Goal: Task Accomplishment & Management: Manage account settings

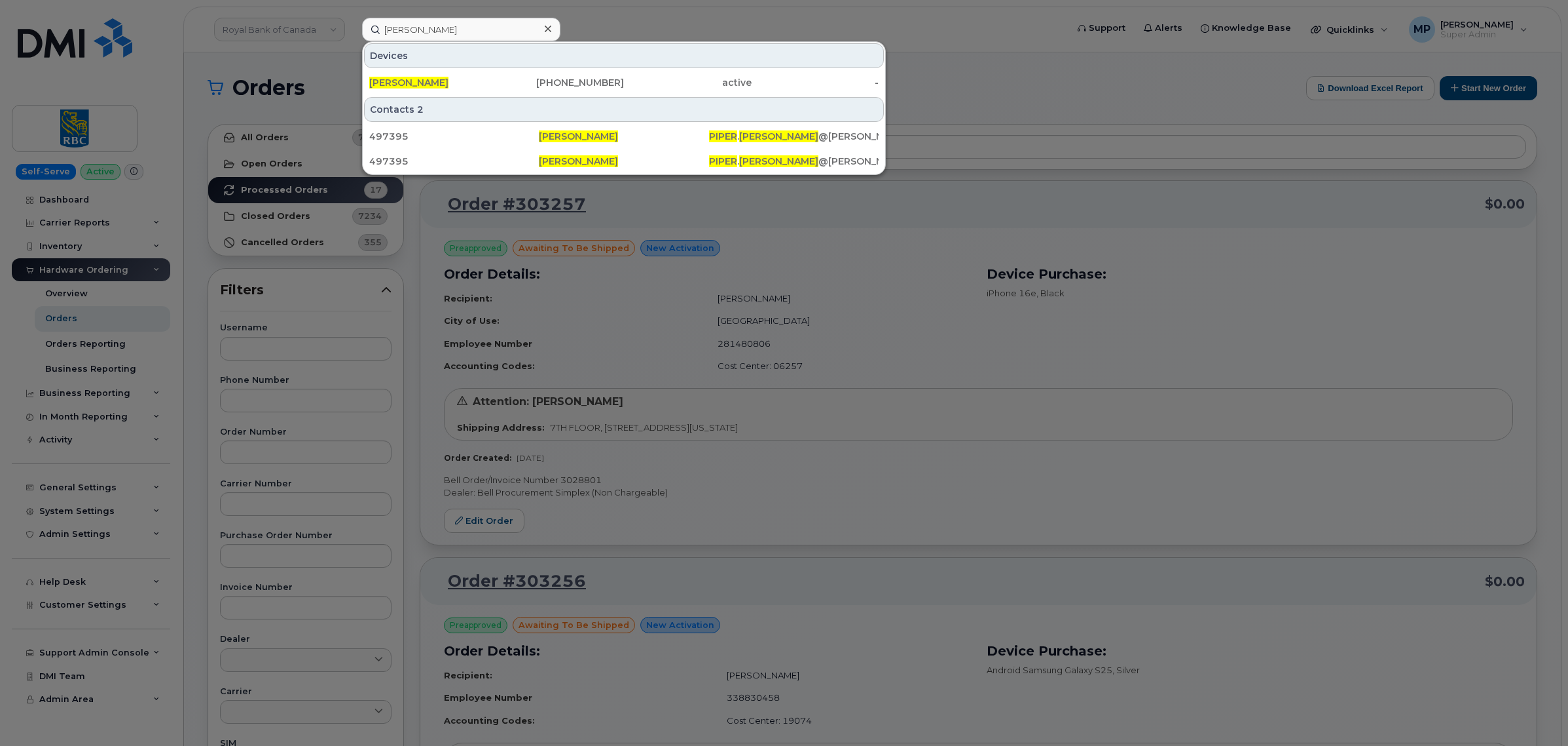
click at [270, 34] on div at bounding box center [784, 373] width 1568 height 746
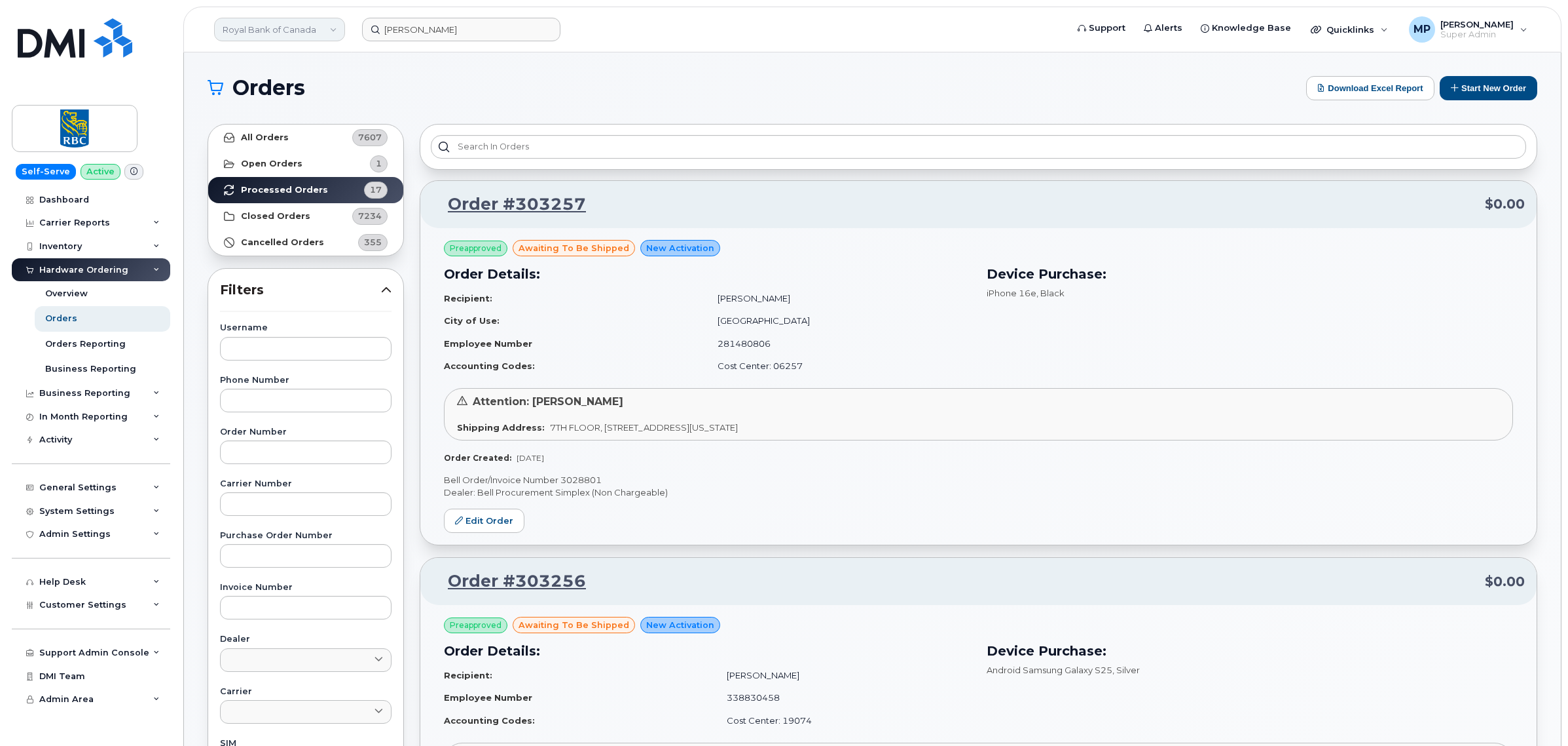
click at [272, 33] on link "Royal Bank of Canada" at bounding box center [279, 30] width 131 height 24
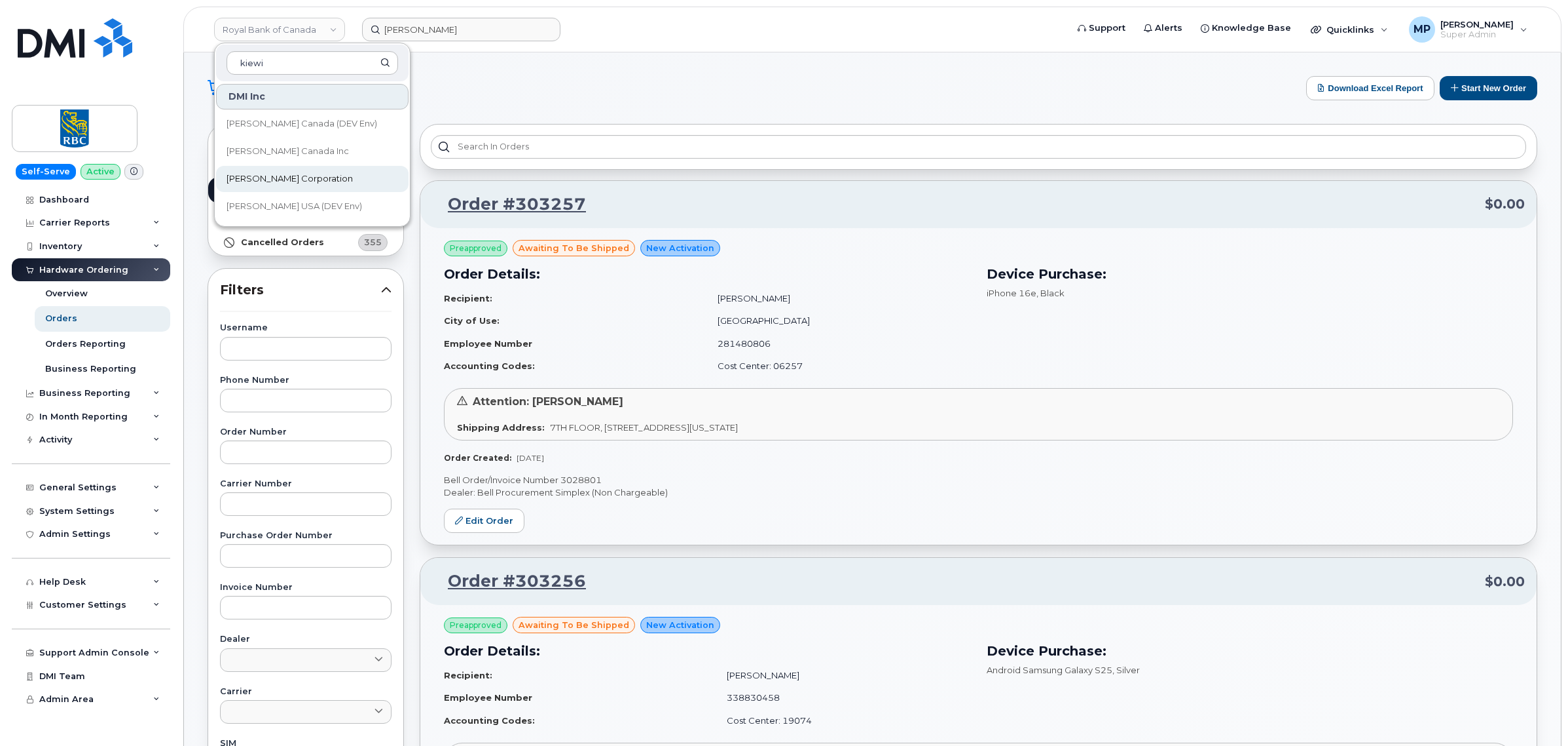
type input "kiewi"
click at [256, 178] on span "Kiewit Corporation" at bounding box center [290, 179] width 127 height 13
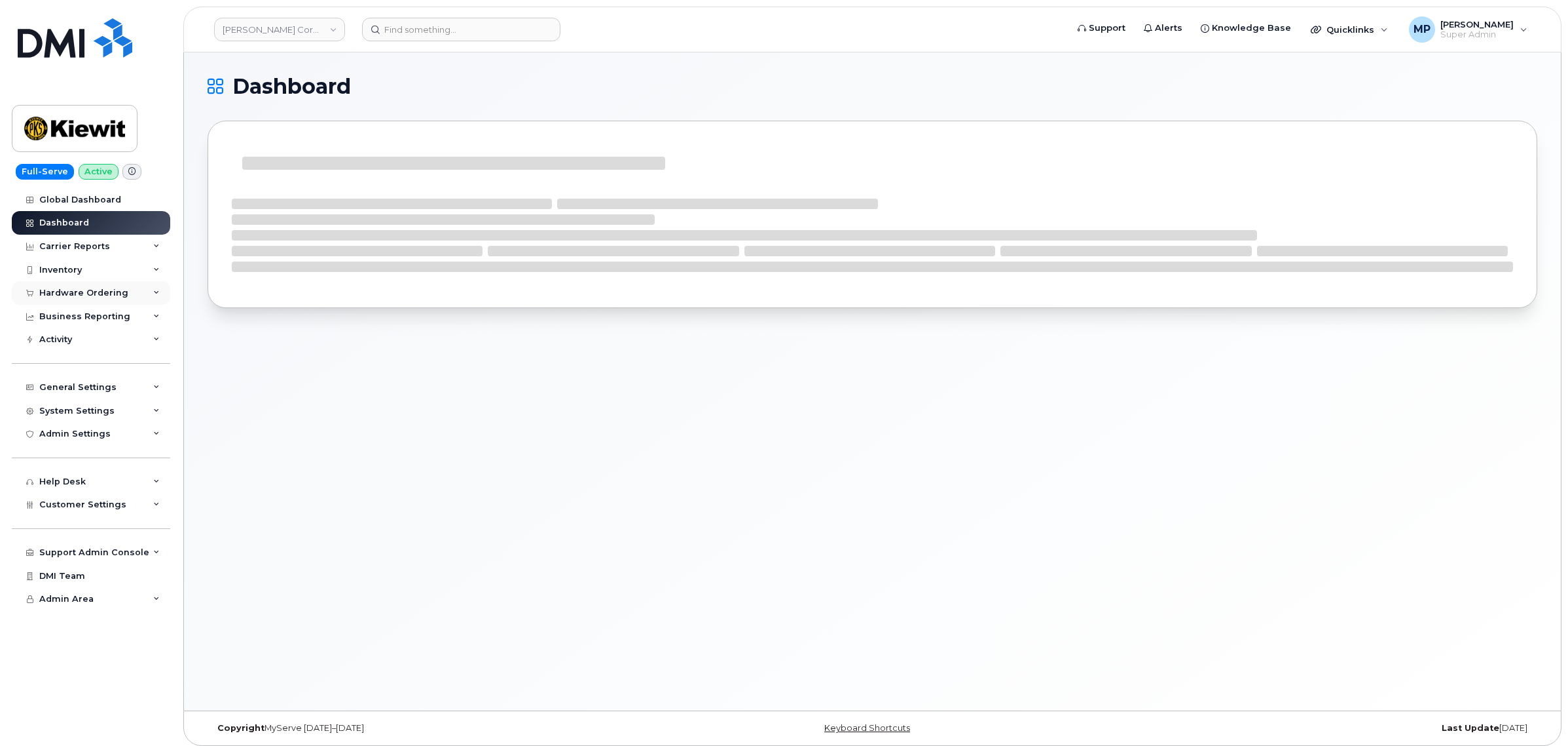
click at [64, 292] on div "Hardware Ordering" at bounding box center [83, 293] width 89 height 11
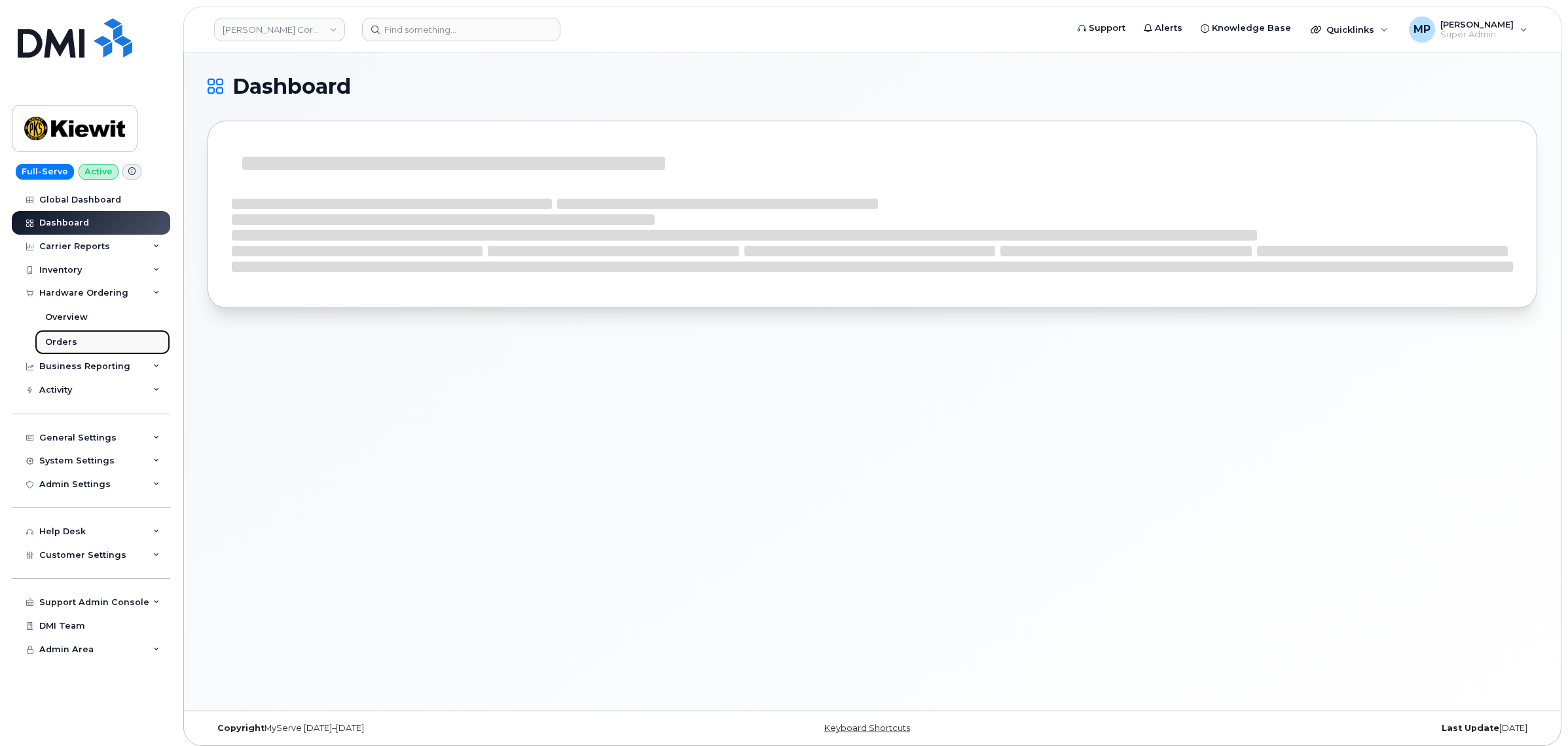
click at [65, 348] on div "Orders" at bounding box center [61, 342] width 32 height 12
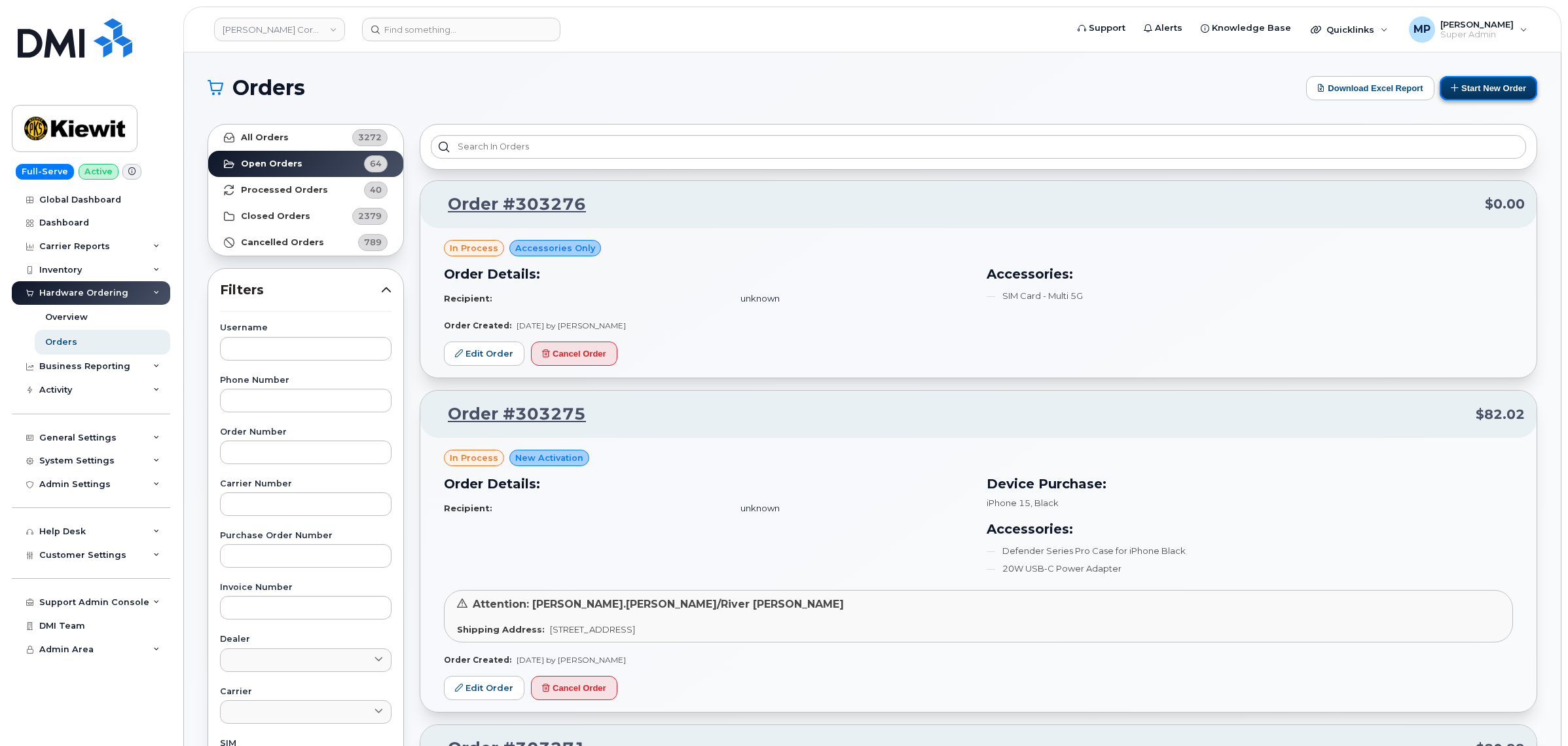
click at [1482, 87] on button "Start New Order" at bounding box center [1489, 88] width 98 height 24
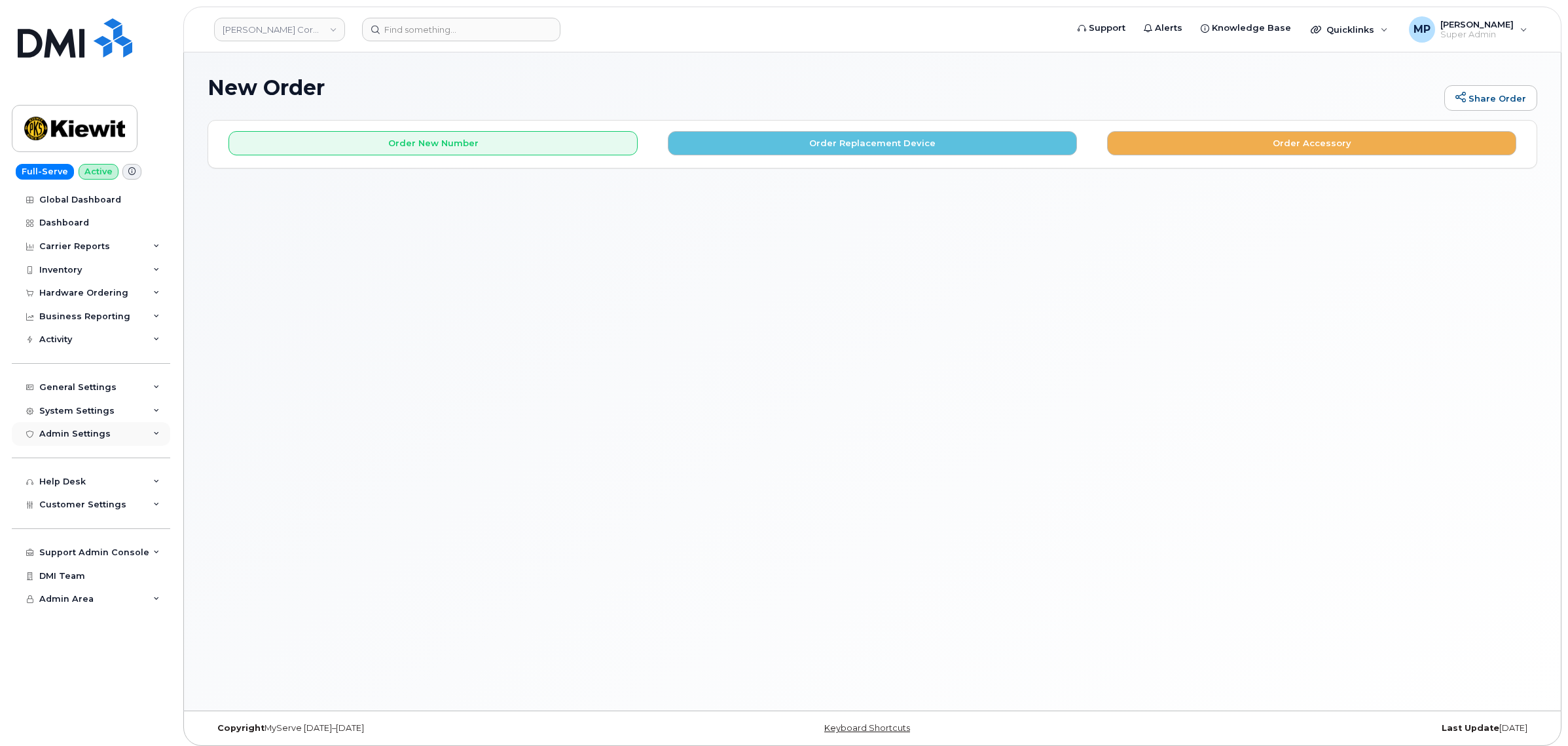
drag, startPoint x: 87, startPoint y: 440, endPoint x: 96, endPoint y: 431, distance: 12.7
click at [87, 439] on div "Admin Settings" at bounding box center [74, 434] width 72 height 11
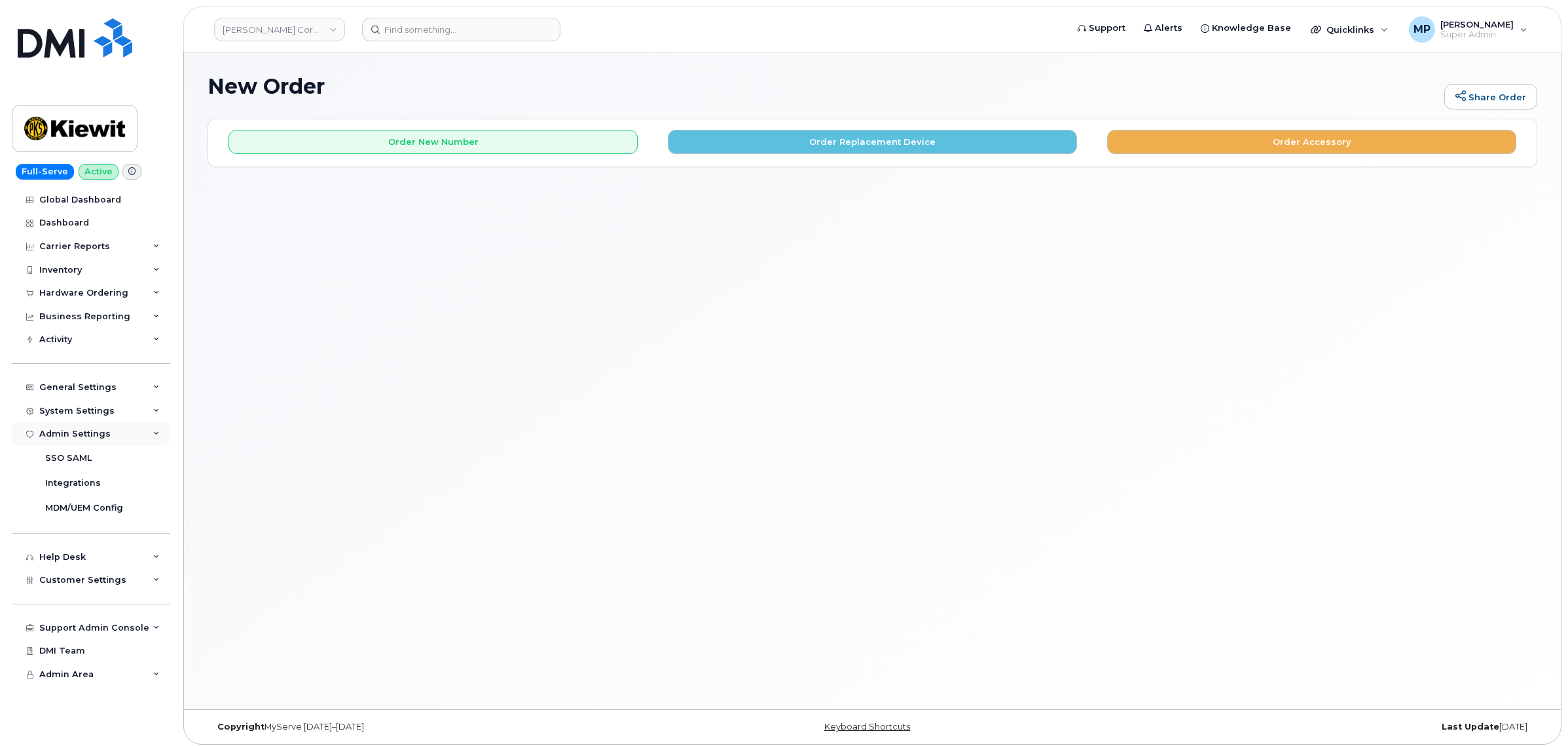
scroll to position [6, 0]
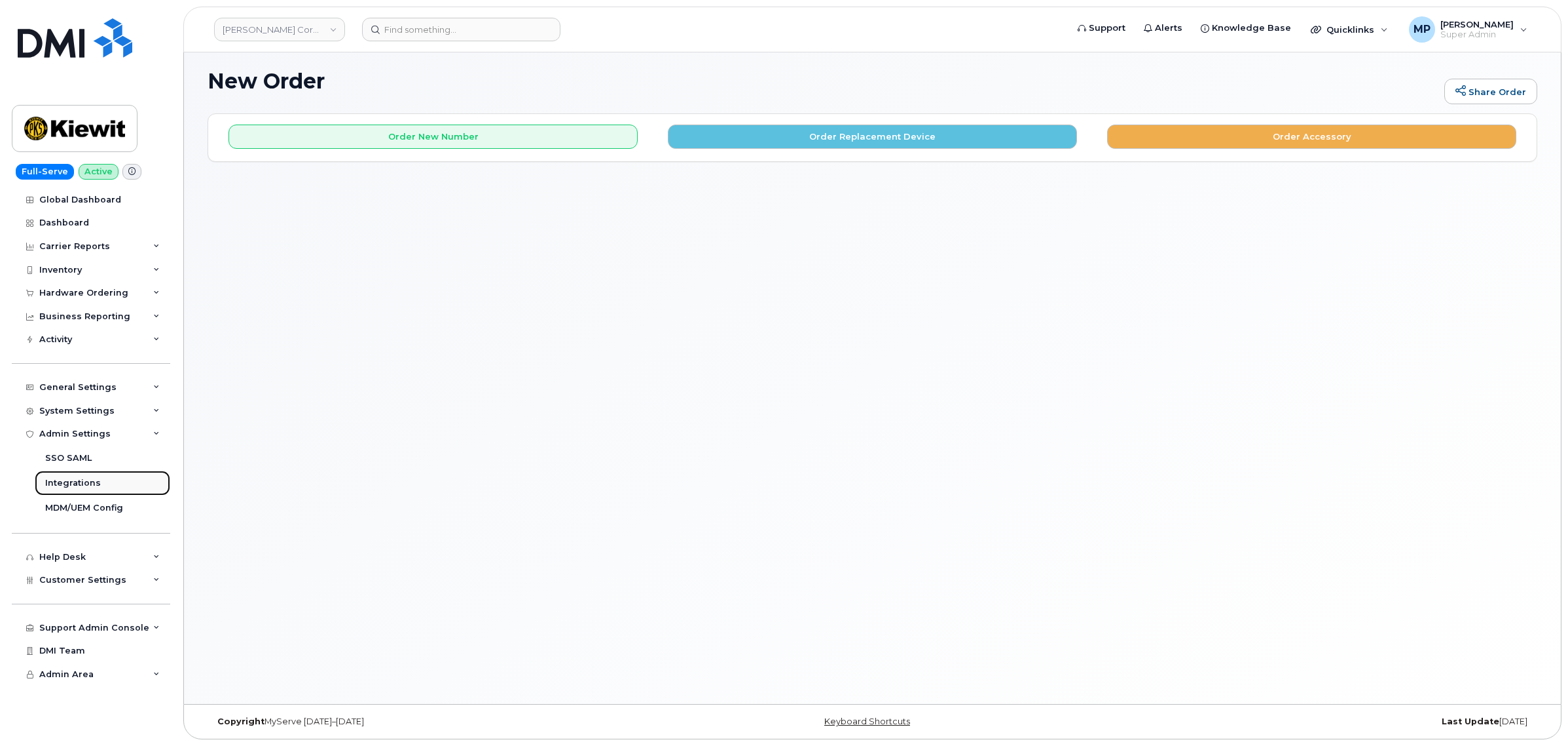
click at [89, 489] on div "Integrations" at bounding box center [72, 482] width 55 height 12
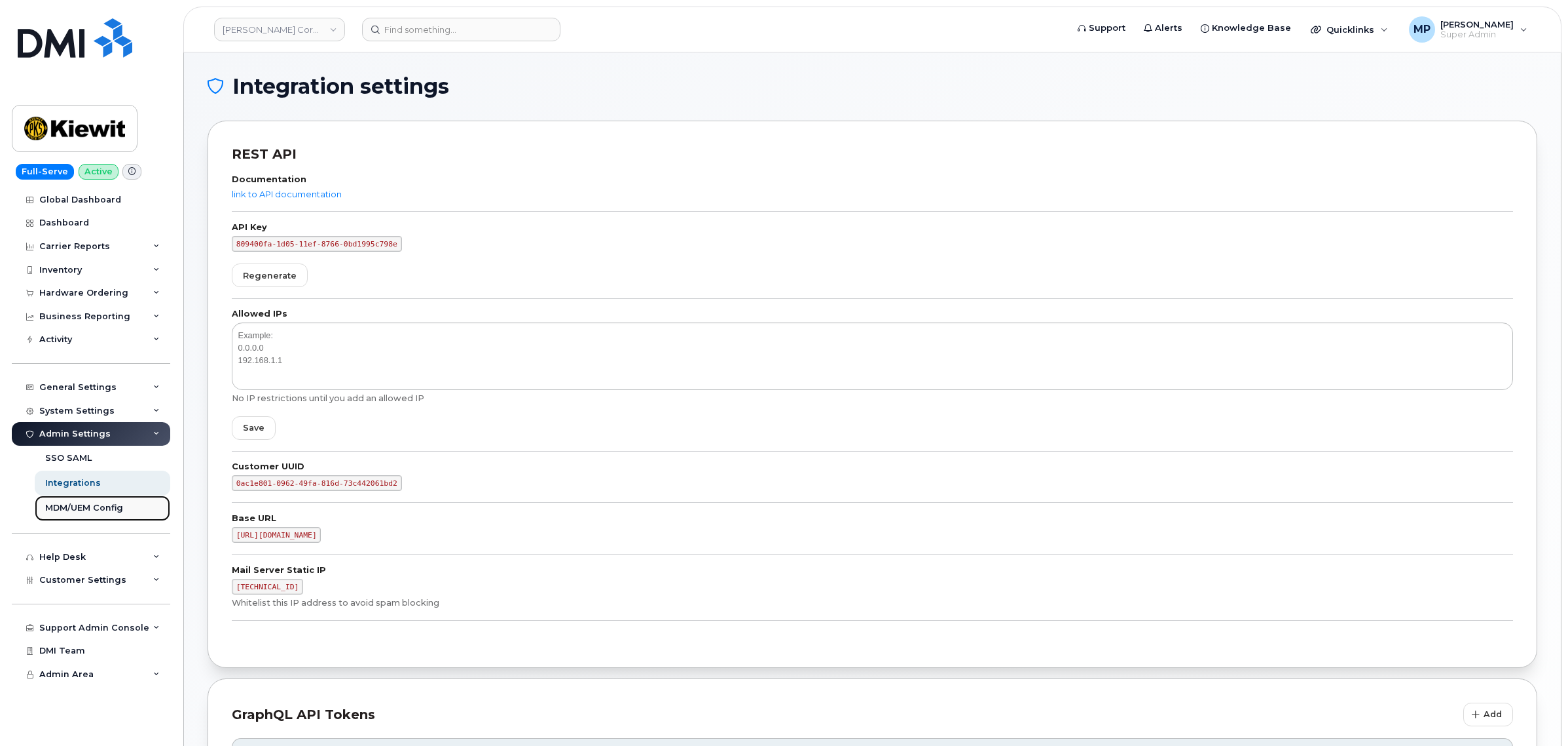
click at [110, 509] on div "MDM/UEM Config" at bounding box center [84, 508] width 78 height 12
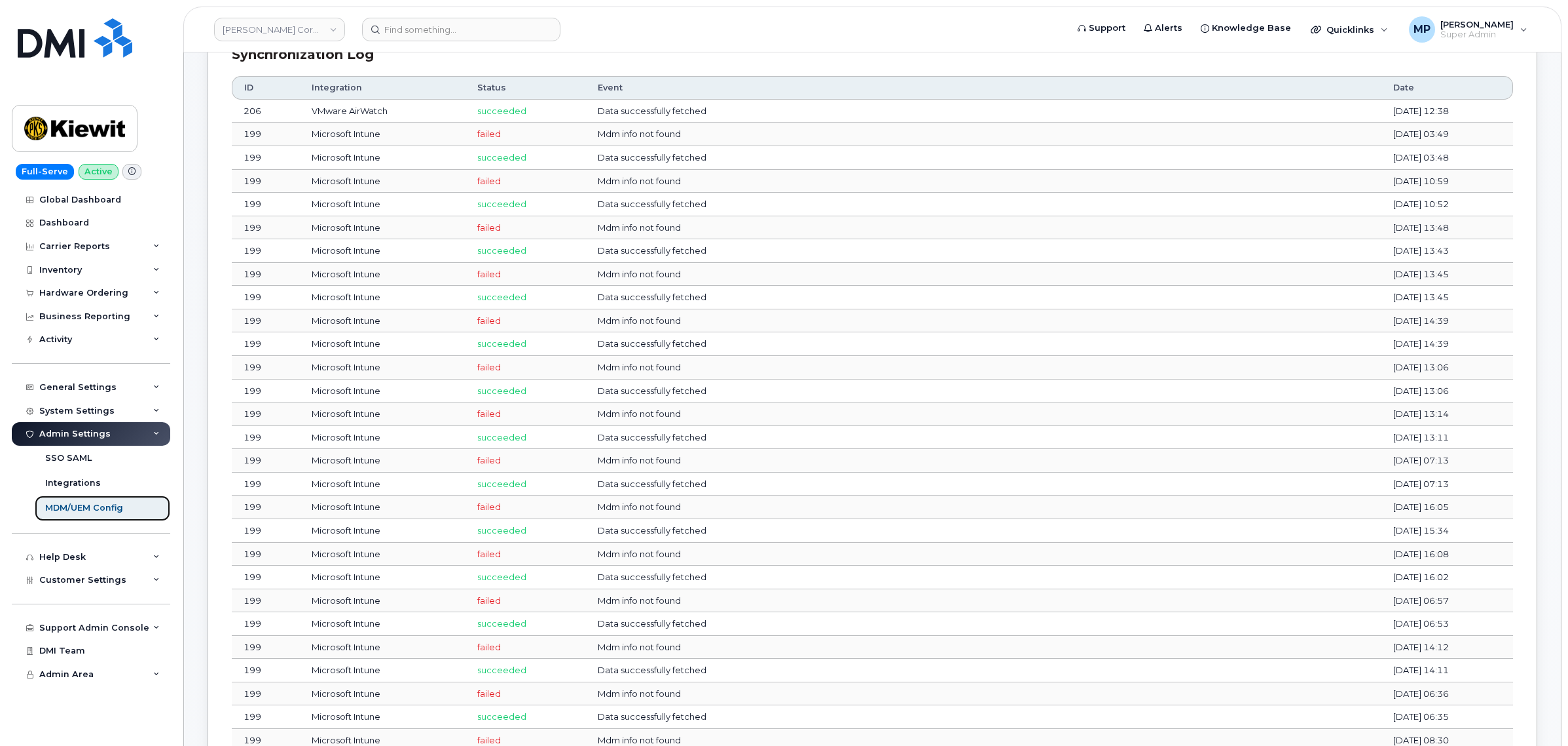
scroll to position [410, 0]
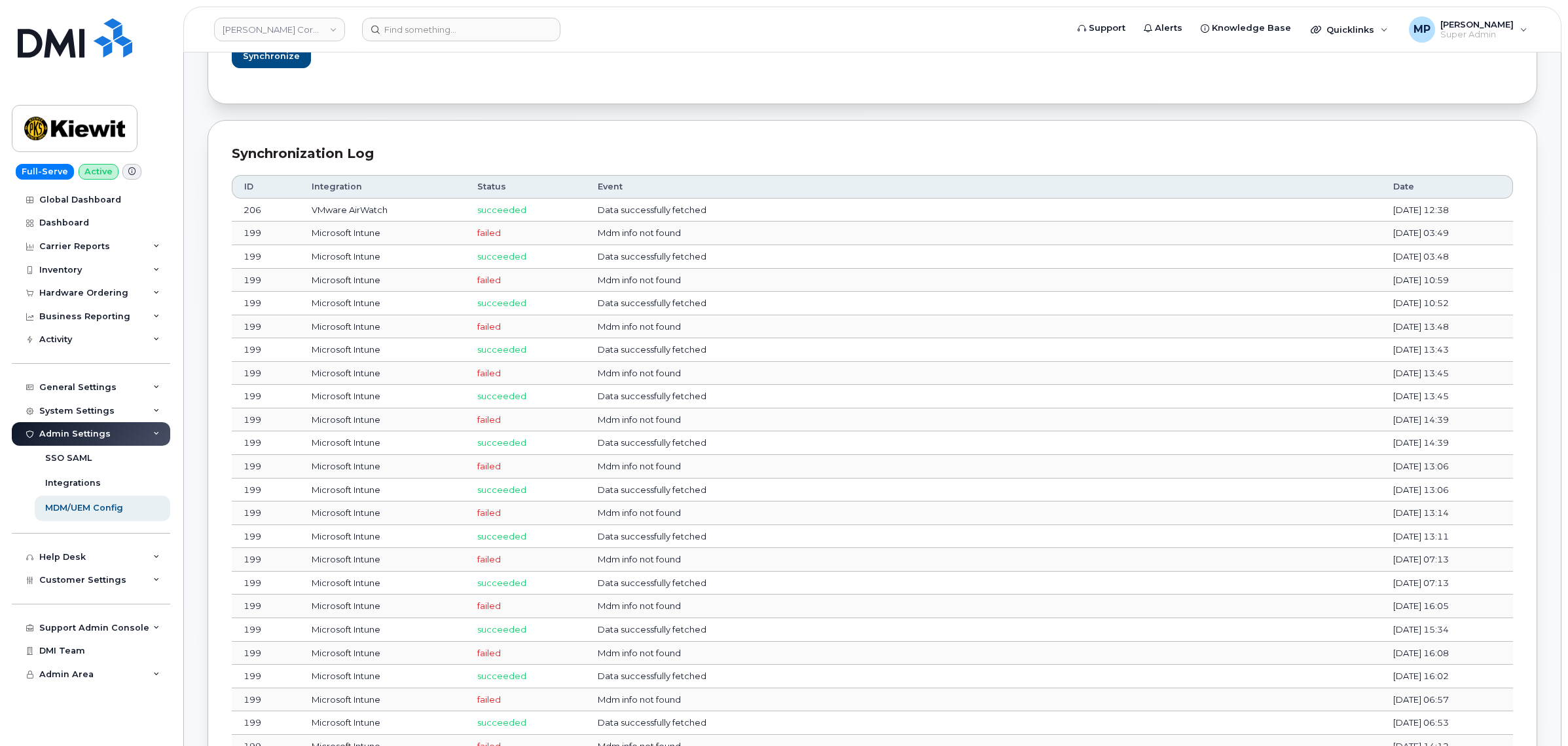
drag, startPoint x: 287, startPoint y: 26, endPoint x: 290, endPoint y: 41, distance: 15.3
click at [287, 26] on link "Kiewit Corporation" at bounding box center [279, 30] width 131 height 24
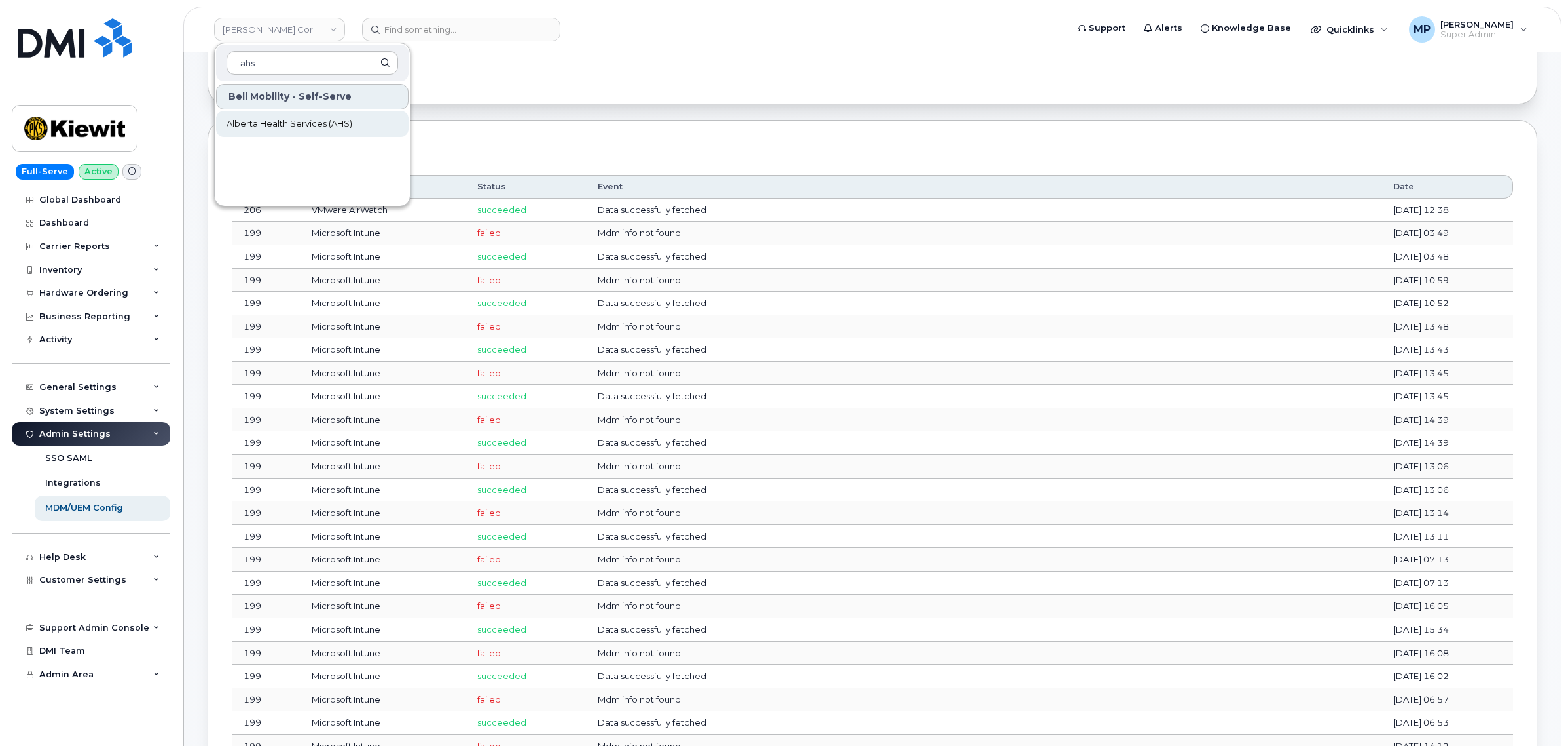
type input "ahs"
drag, startPoint x: 324, startPoint y: 121, endPoint x: 400, endPoint y: 195, distance: 106.1
click at [324, 121] on span "Alberta Health Services (AHS)" at bounding box center [289, 123] width 126 height 13
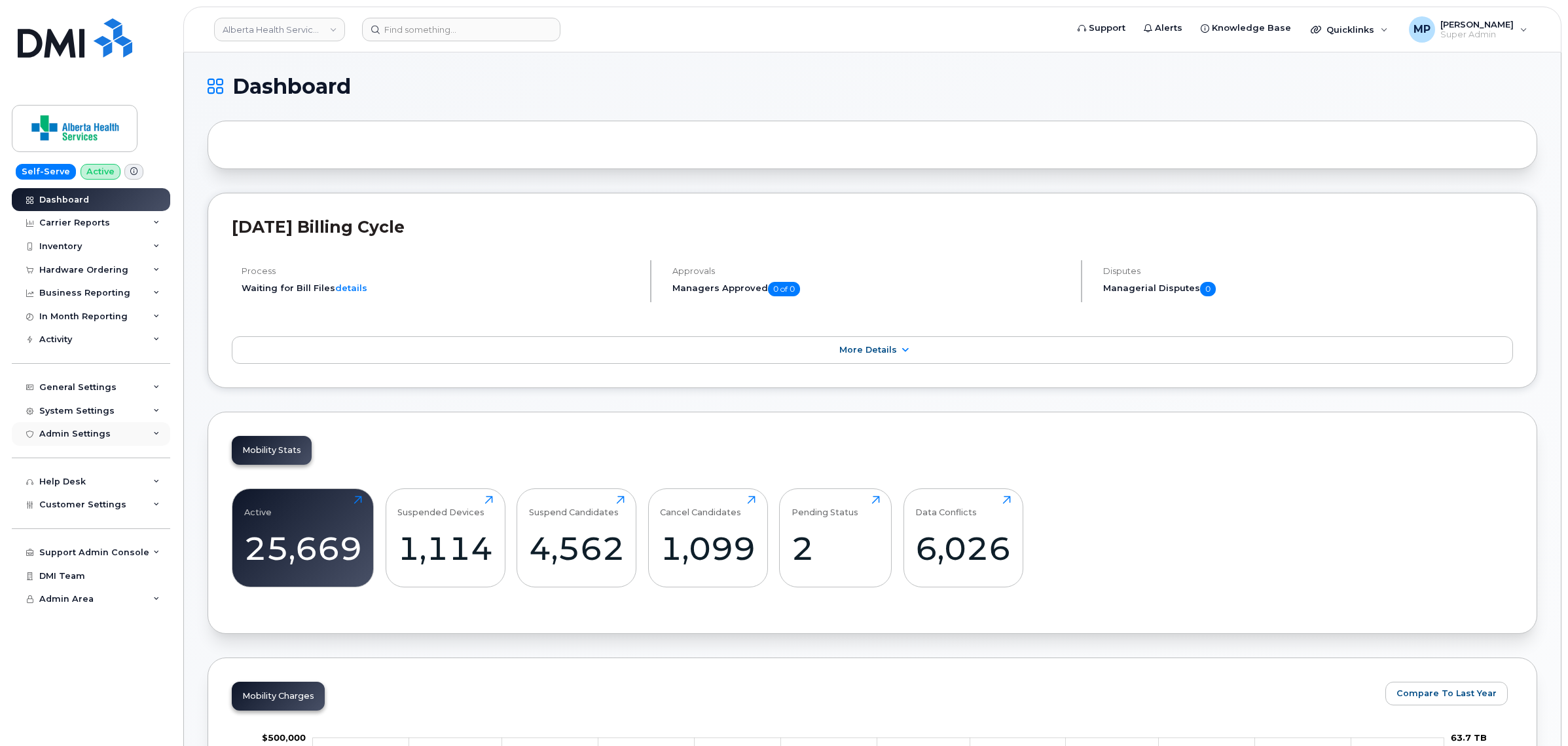
click at [67, 439] on div "Admin Settings" at bounding box center [74, 434] width 72 height 11
click at [77, 509] on div "MDM/UEM Config" at bounding box center [84, 508] width 78 height 12
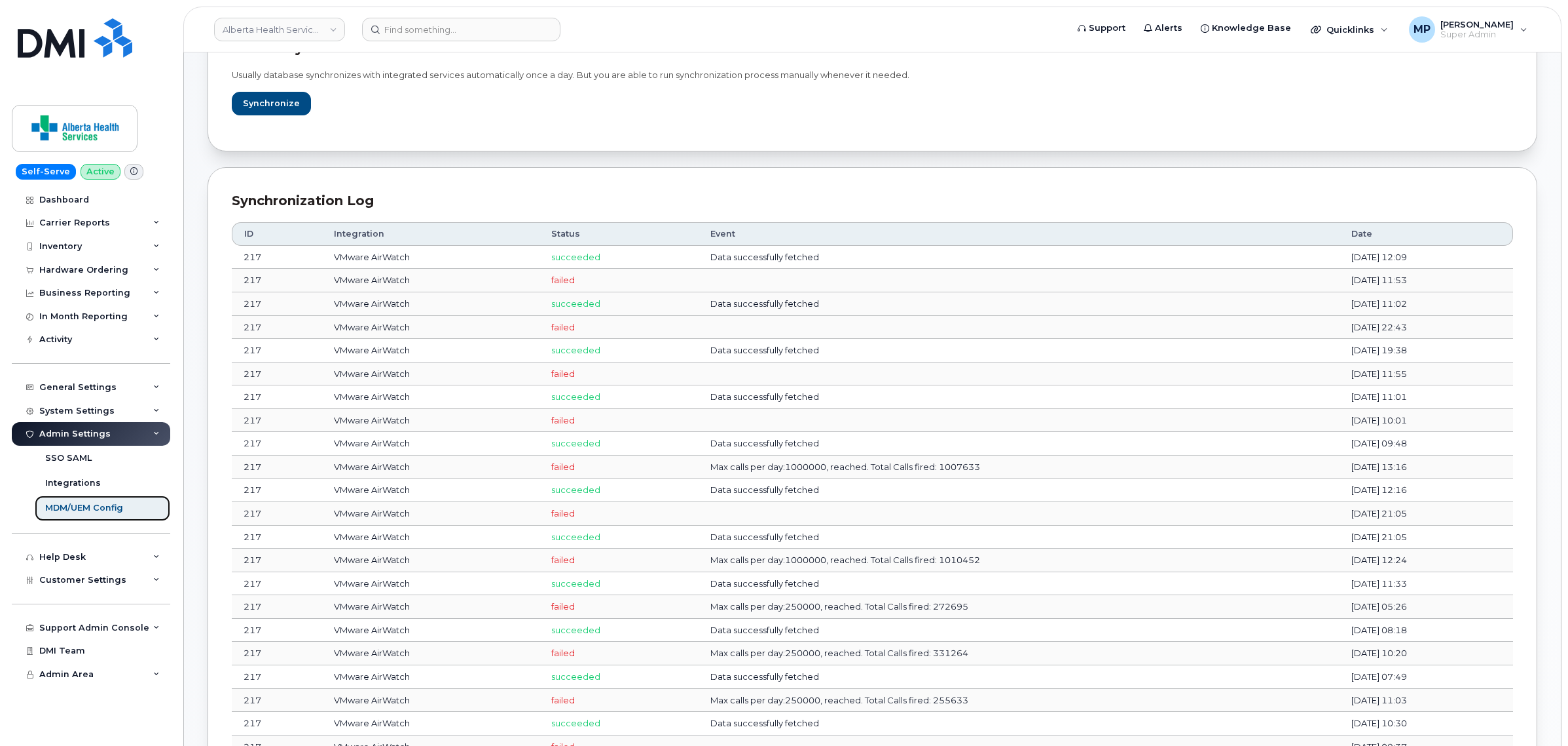
scroll to position [246, 0]
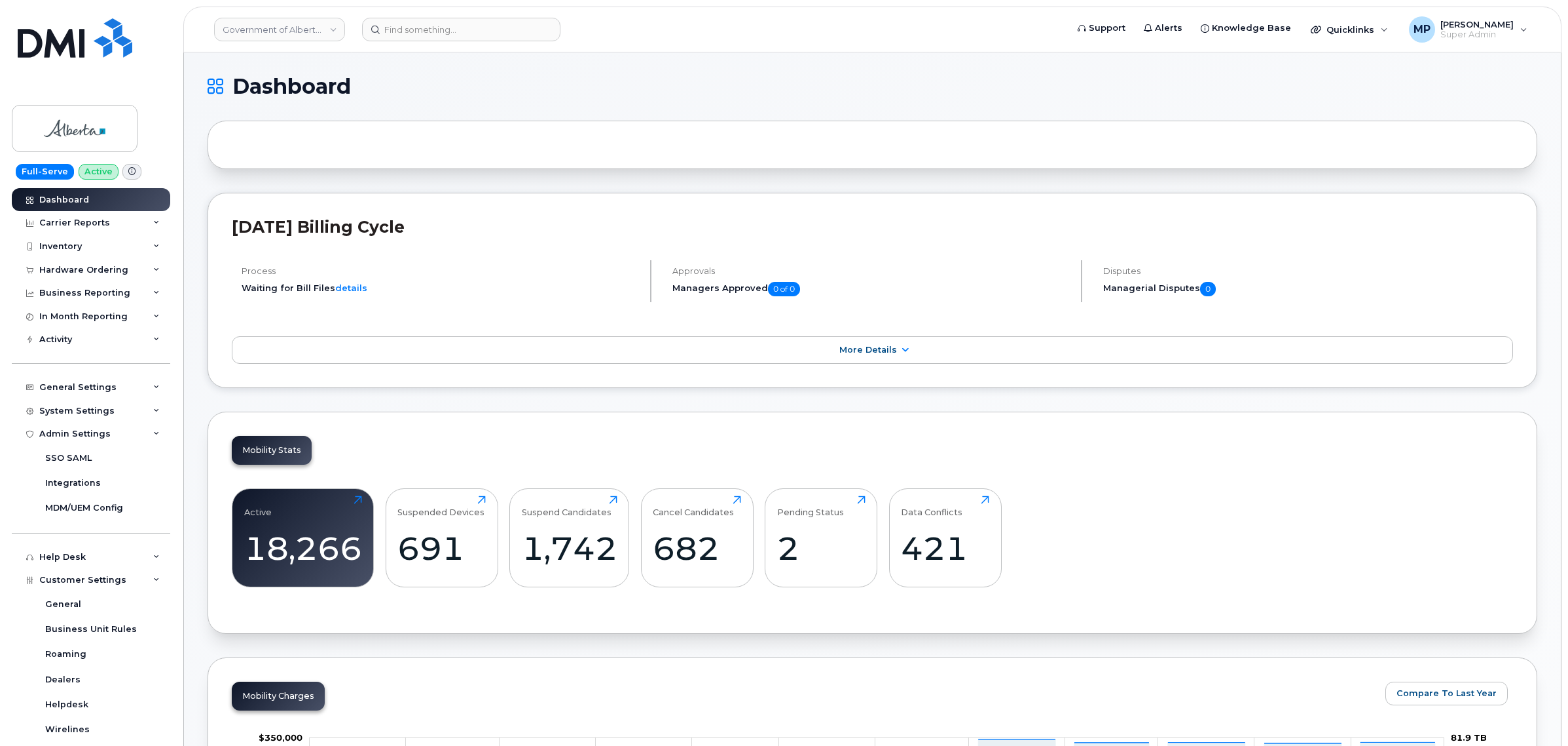
scroll to position [345, 0]
